Goal: Task Accomplishment & Management: Use online tool/utility

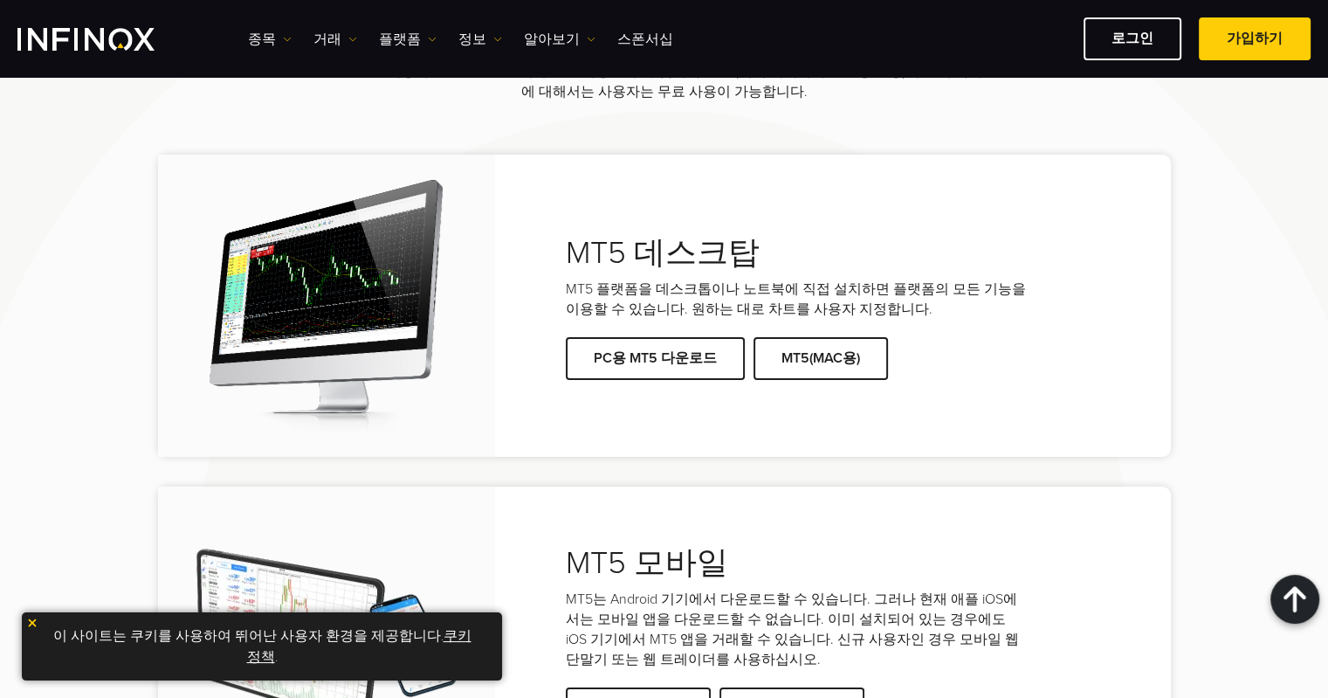
scroll to position [3816, 0]
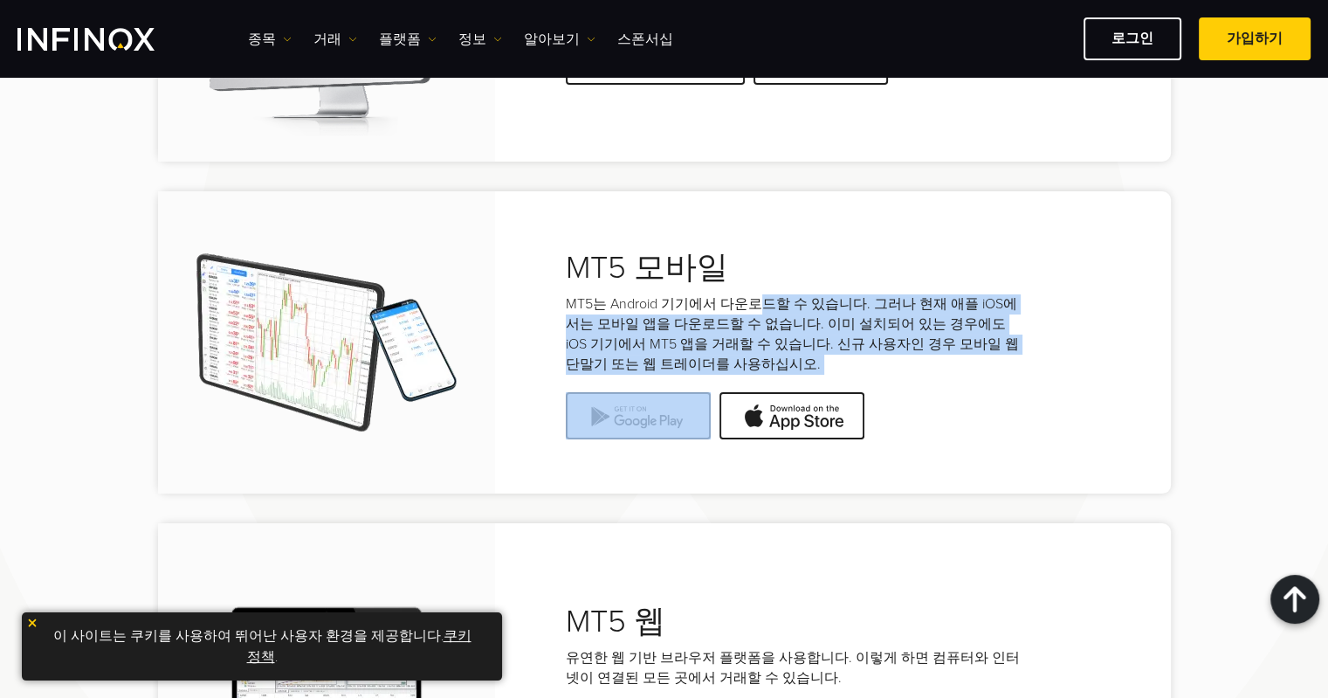
drag, startPoint x: 755, startPoint y: 299, endPoint x: 997, endPoint y: 377, distance: 254.4
click at [996, 381] on div "MT5 모바일 MT5는 Android 기기에서 다운로드할 수 있습니다. 그러나 현재 애플 iOS에서는 모바일 앱을 다운로드할 수 없습니다. 이…" at bounding box center [833, 342] width 676 height 229
click at [998, 370] on p "MT5는 Android 기기에서 다운로드할 수 있습니다. 그러나 현재 애플 iOS에서는 모바일 앱을 다운로드할 수 없습니다. 이미 설치되어 있…" at bounding box center [798, 334] width 464 height 80
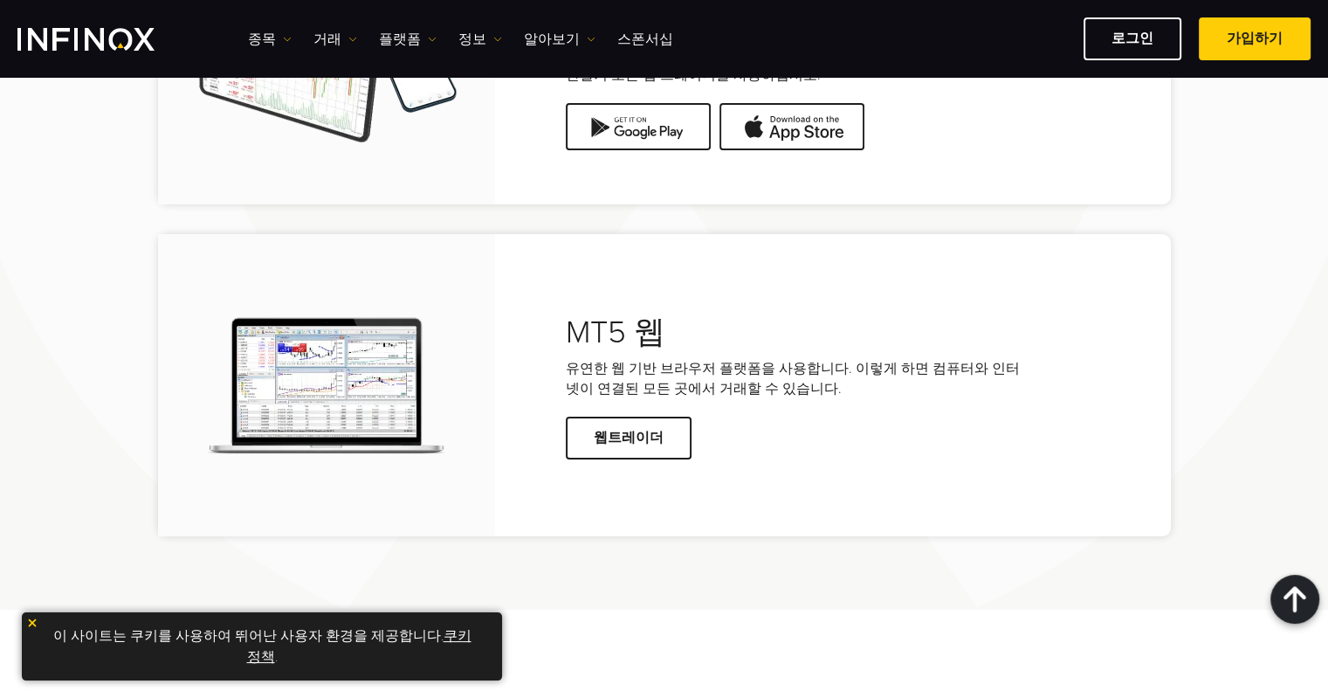
scroll to position [0, 0]
drag, startPoint x: 948, startPoint y: 407, endPoint x: 975, endPoint y: 458, distance: 57.4
click at [982, 467] on div "MT5 웹 유연한 웹 기반 브라우저 플랫폼을 사용합니다. 이렇게 하면 컴퓨터와 인터넷이 연결된 모든 곳에서 거래할 수 있습니다. 웹트레이더" at bounding box center [833, 385] width 676 height 184
click at [975, 458] on div "웹트레이더" at bounding box center [798, 438] width 464 height 43
click at [629, 438] on span at bounding box center [629, 438] width 0 height 0
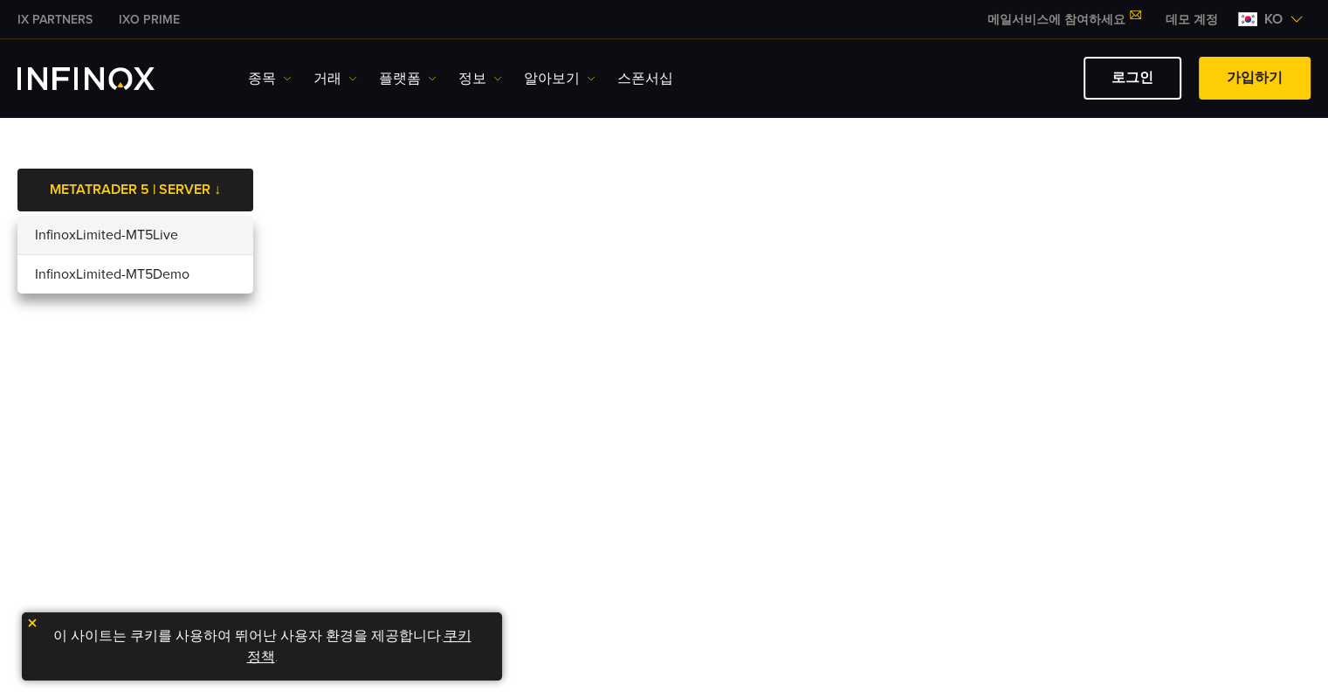
click at [112, 242] on li "InfinoxLimited-MT5Live" at bounding box center [135, 235] width 236 height 39
